Goal: Book appointment/travel/reservation

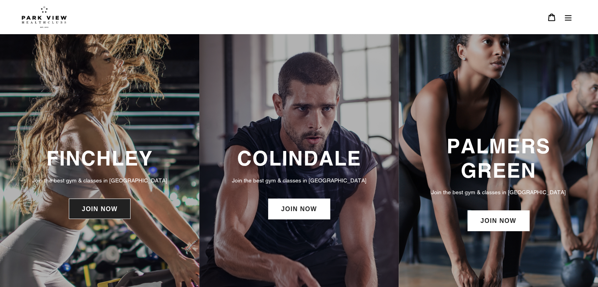
click at [103, 208] on link "JOIN NOW" at bounding box center [100, 209] width 62 height 20
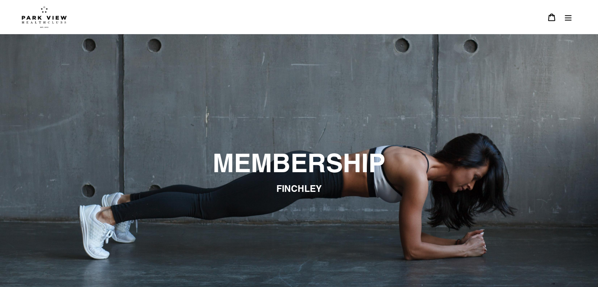
click at [569, 18] on icon "Menu" at bounding box center [568, 17] width 8 height 8
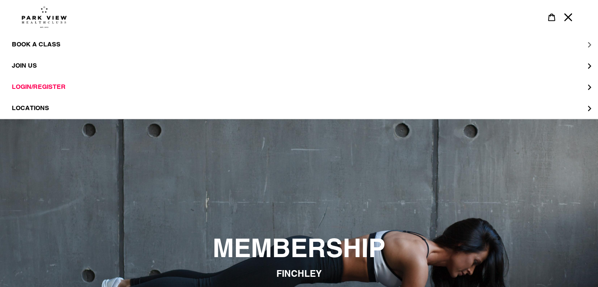
click at [41, 46] on span "BOOK A CLASS" at bounding box center [36, 45] width 49 height 8
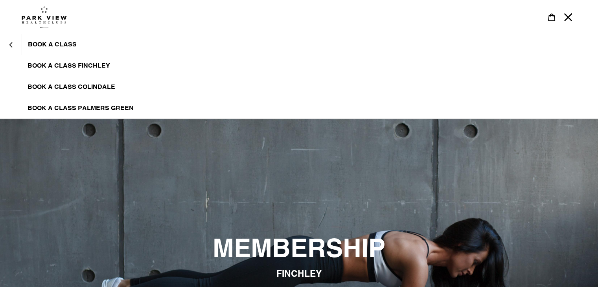
click at [61, 66] on span "BOOK A CLASS FINCHLEY" at bounding box center [69, 66] width 83 height 8
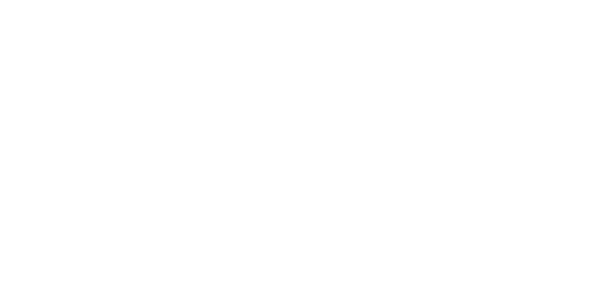
scroll to position [213, 0]
